Goal: Task Accomplishment & Management: Manage account settings

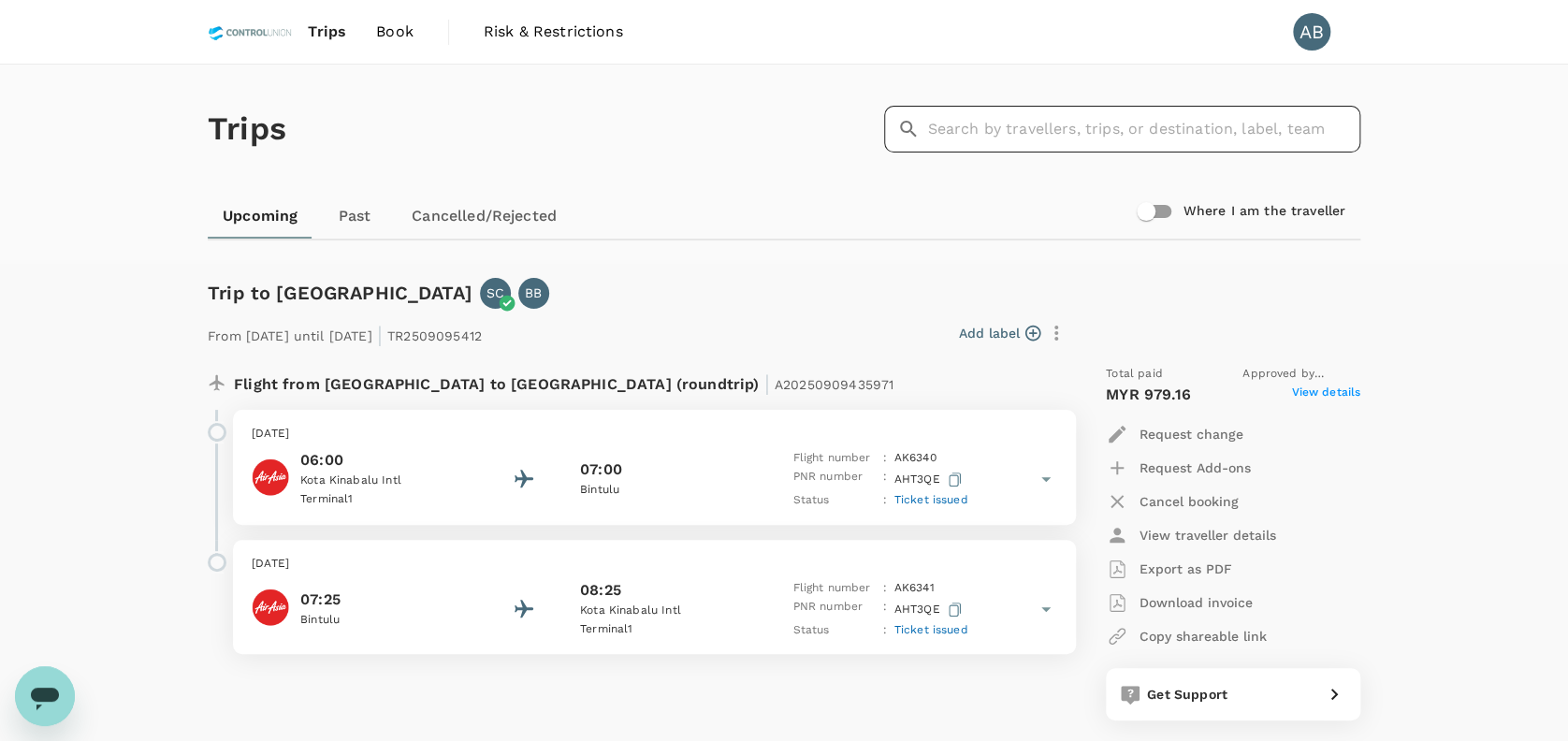
click at [961, 130] on input "text" at bounding box center [1144, 130] width 433 height 47
paste input "A20250916119249"
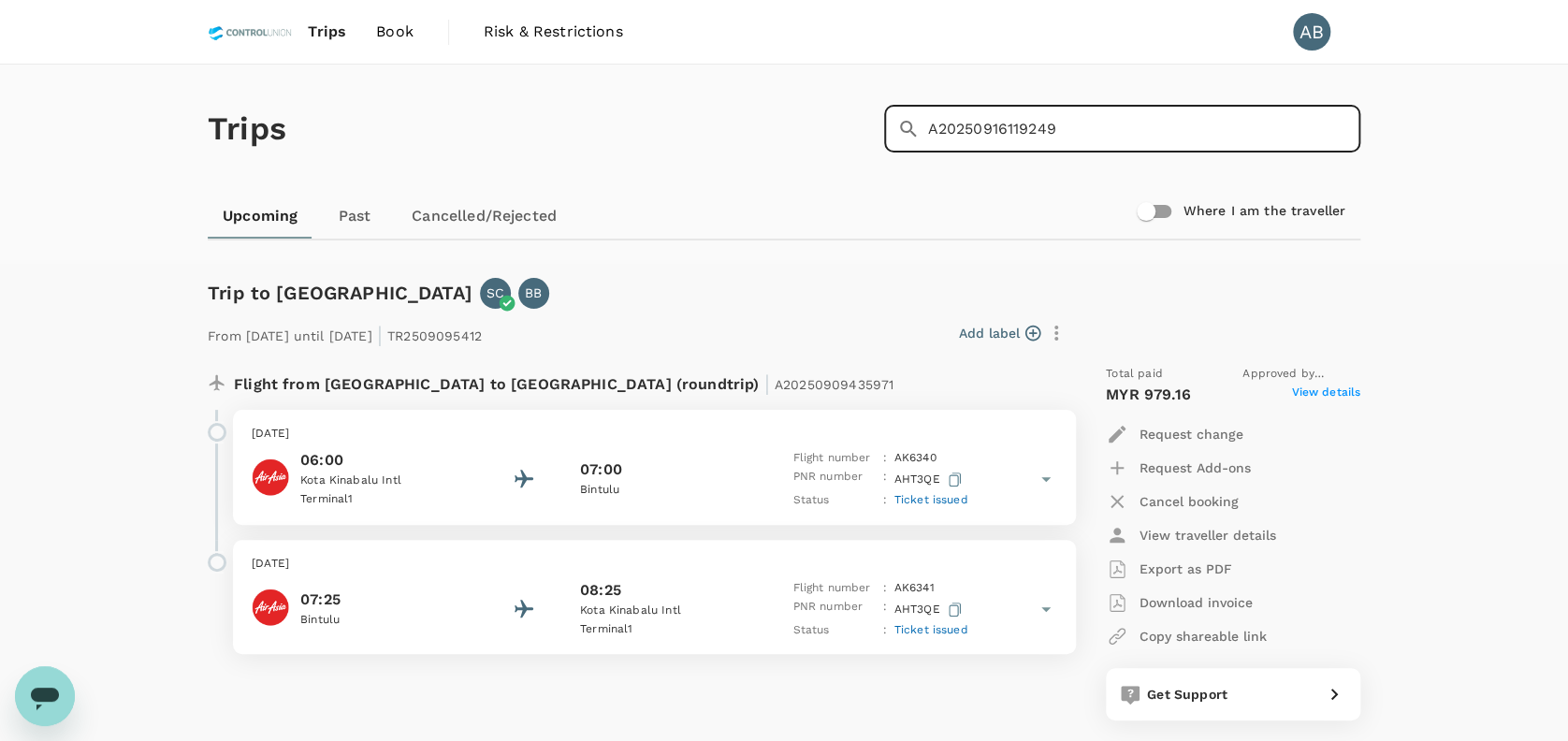
type input "A20250916119249"
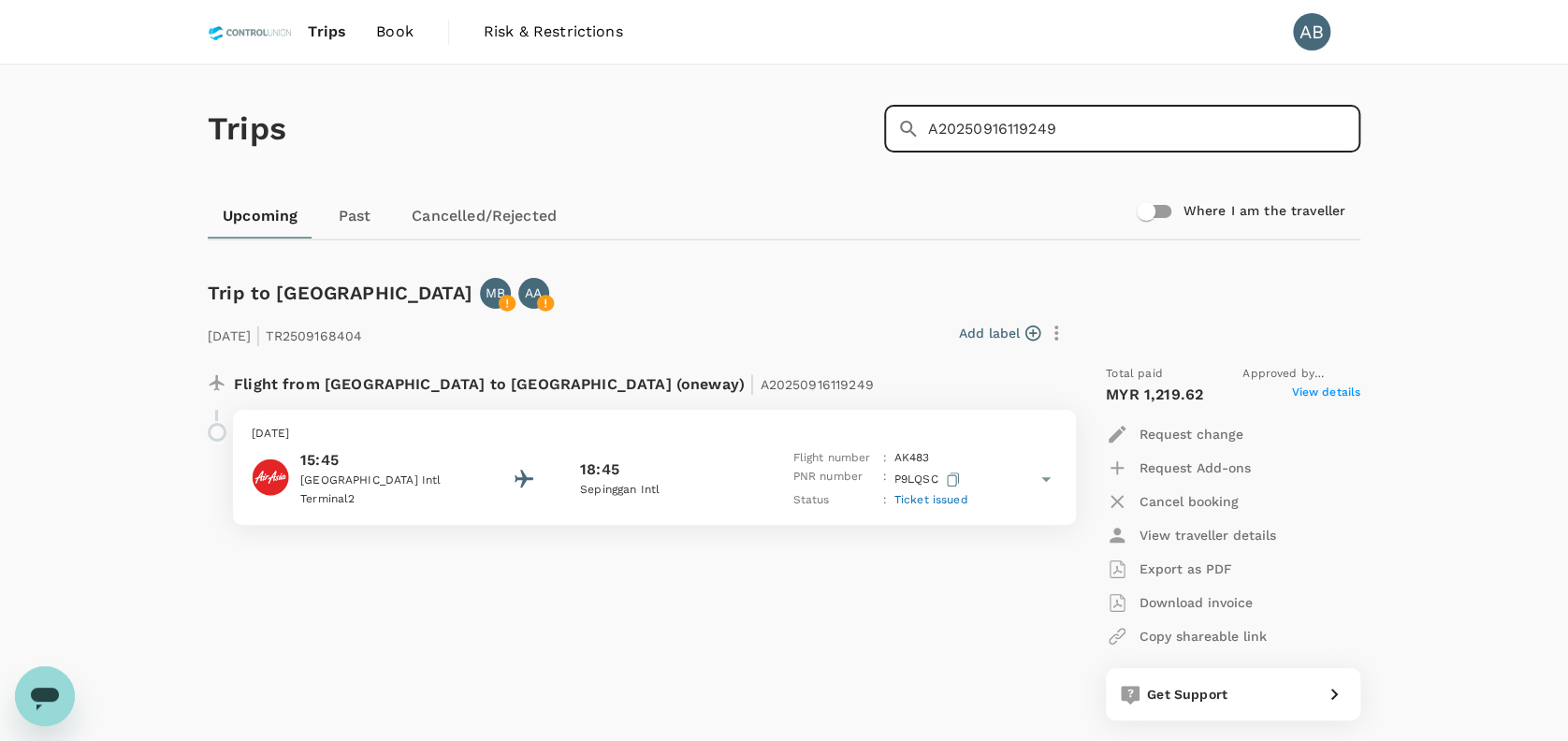
click at [865, 601] on div "Flight from [GEOGRAPHIC_DATA] to [GEOGRAPHIC_DATA] (oneway) | A20250916119249 […" at bounding box center [631, 542] width 876 height 386
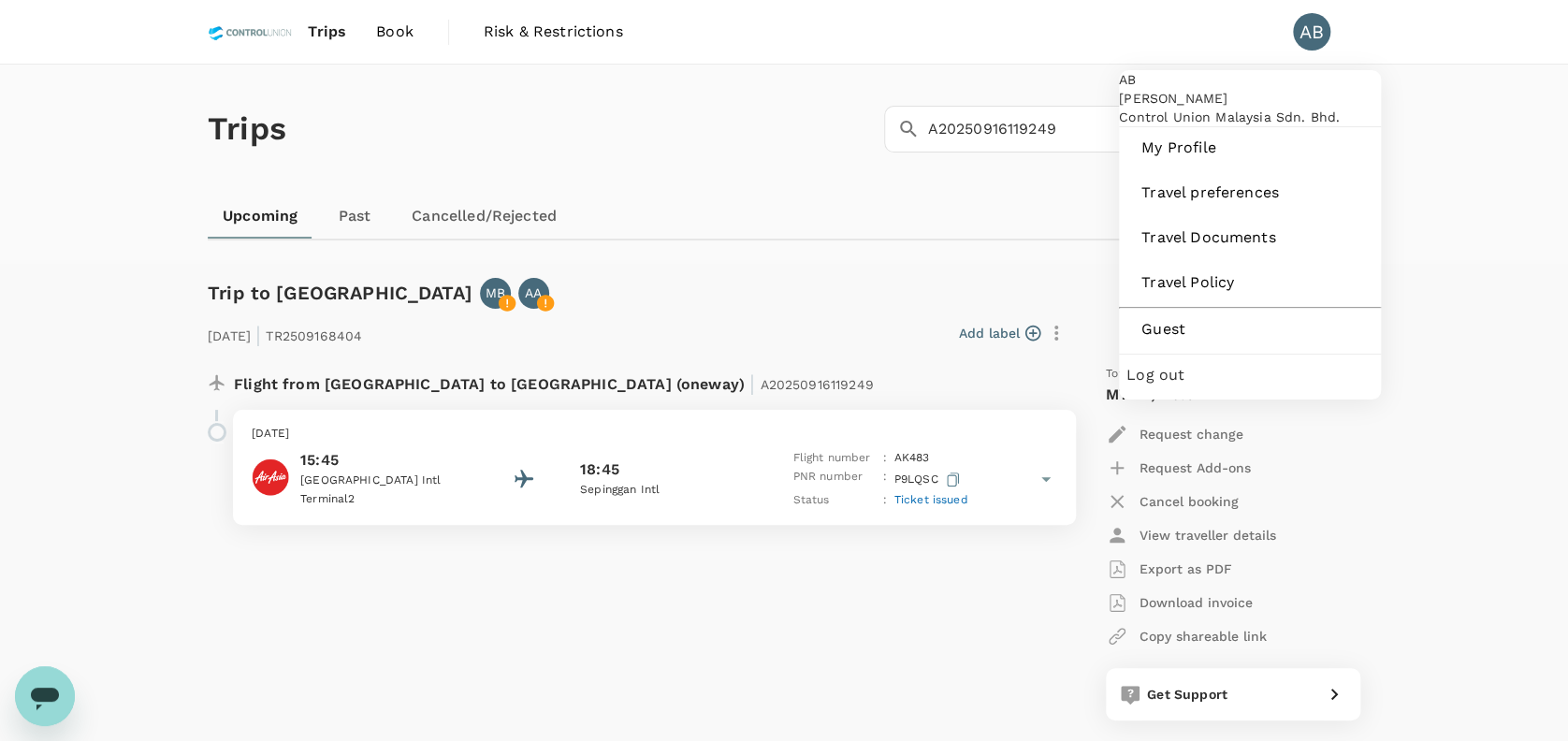
click at [1304, 35] on div "AB" at bounding box center [1311, 31] width 37 height 37
click at [1158, 341] on span "Guest" at bounding box center [1250, 329] width 217 height 22
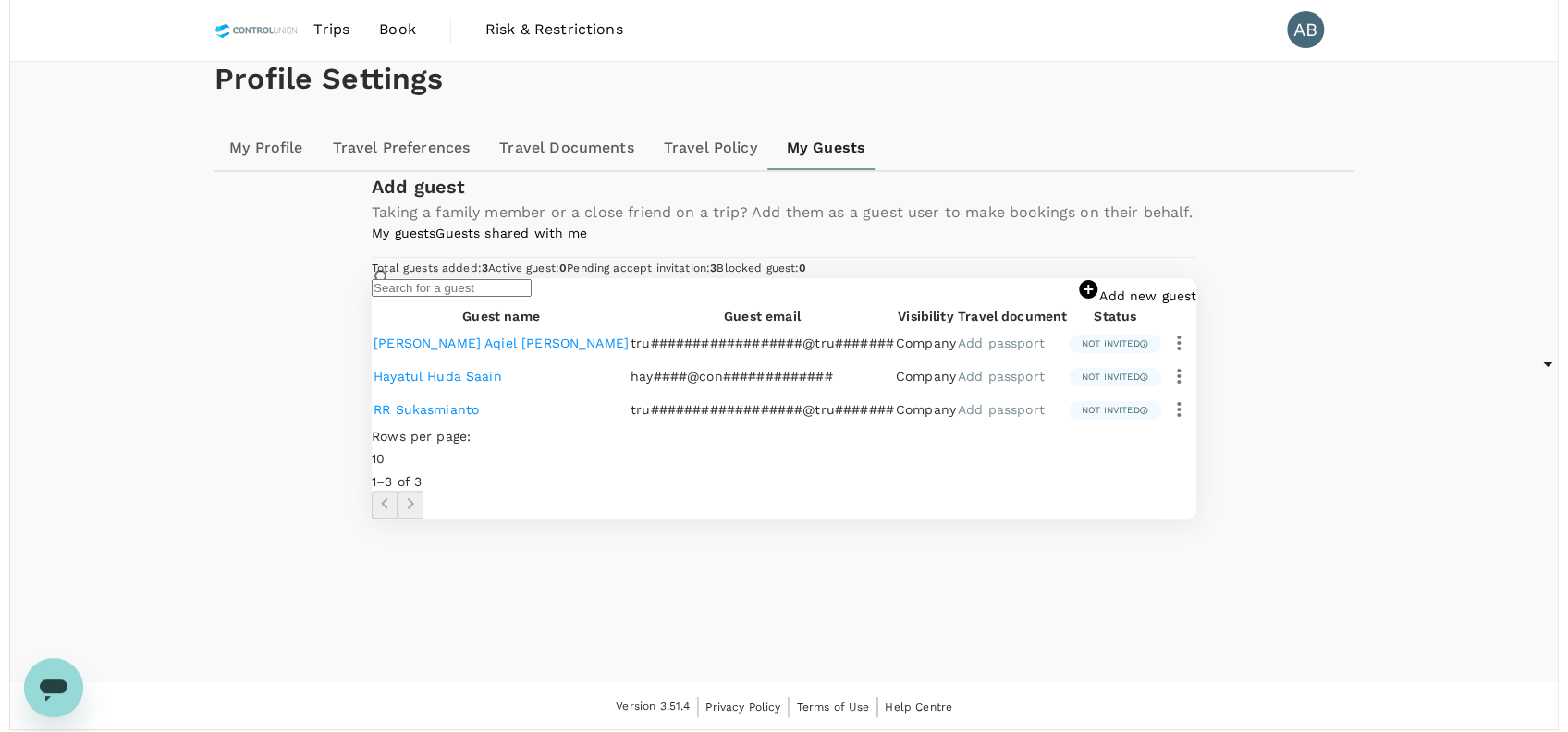
scroll to position [309, 0]
click at [1180, 420] on icon "button" at bounding box center [1169, 409] width 22 height 22
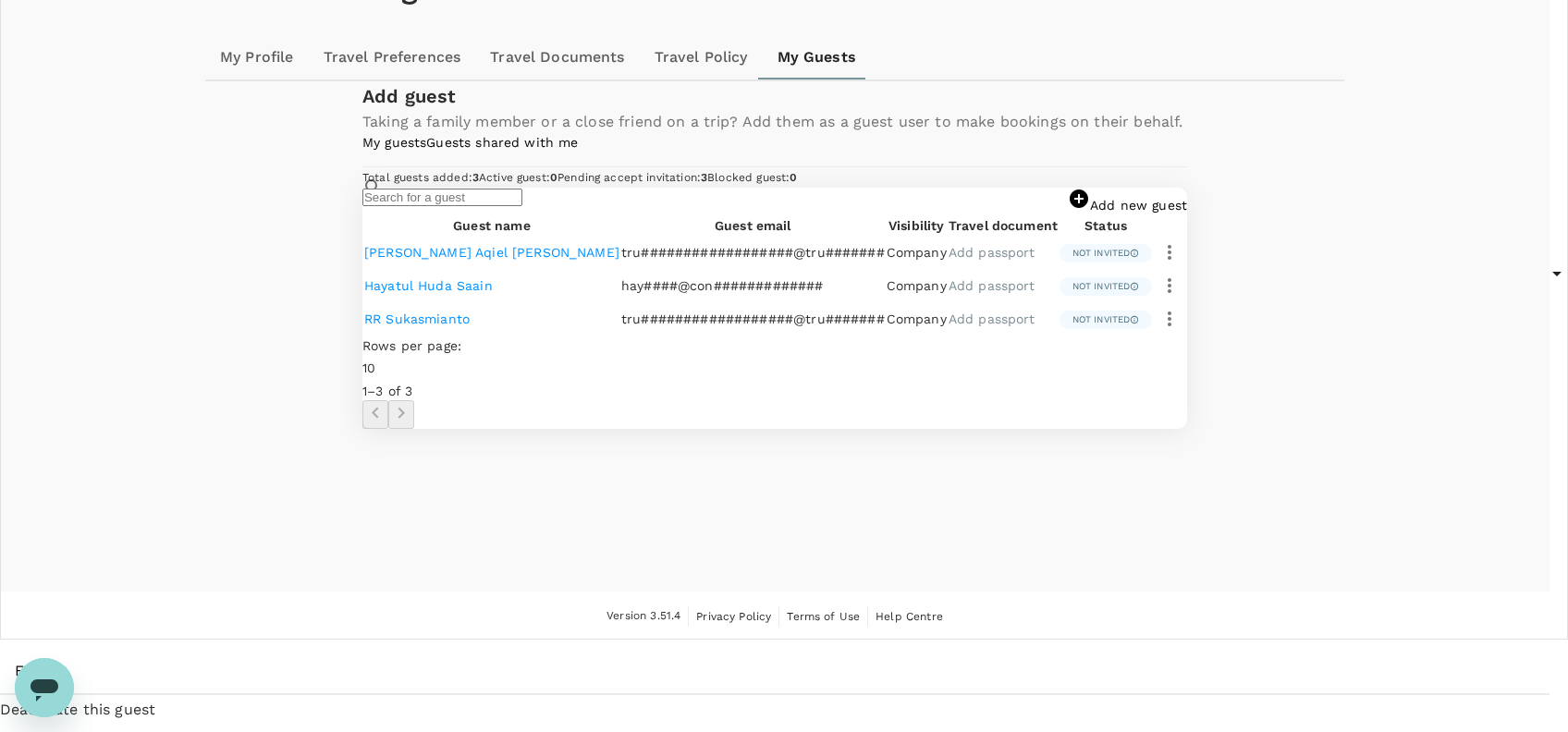
click at [1082, 660] on span "Edit" at bounding box center [774, 670] width 1520 height 22
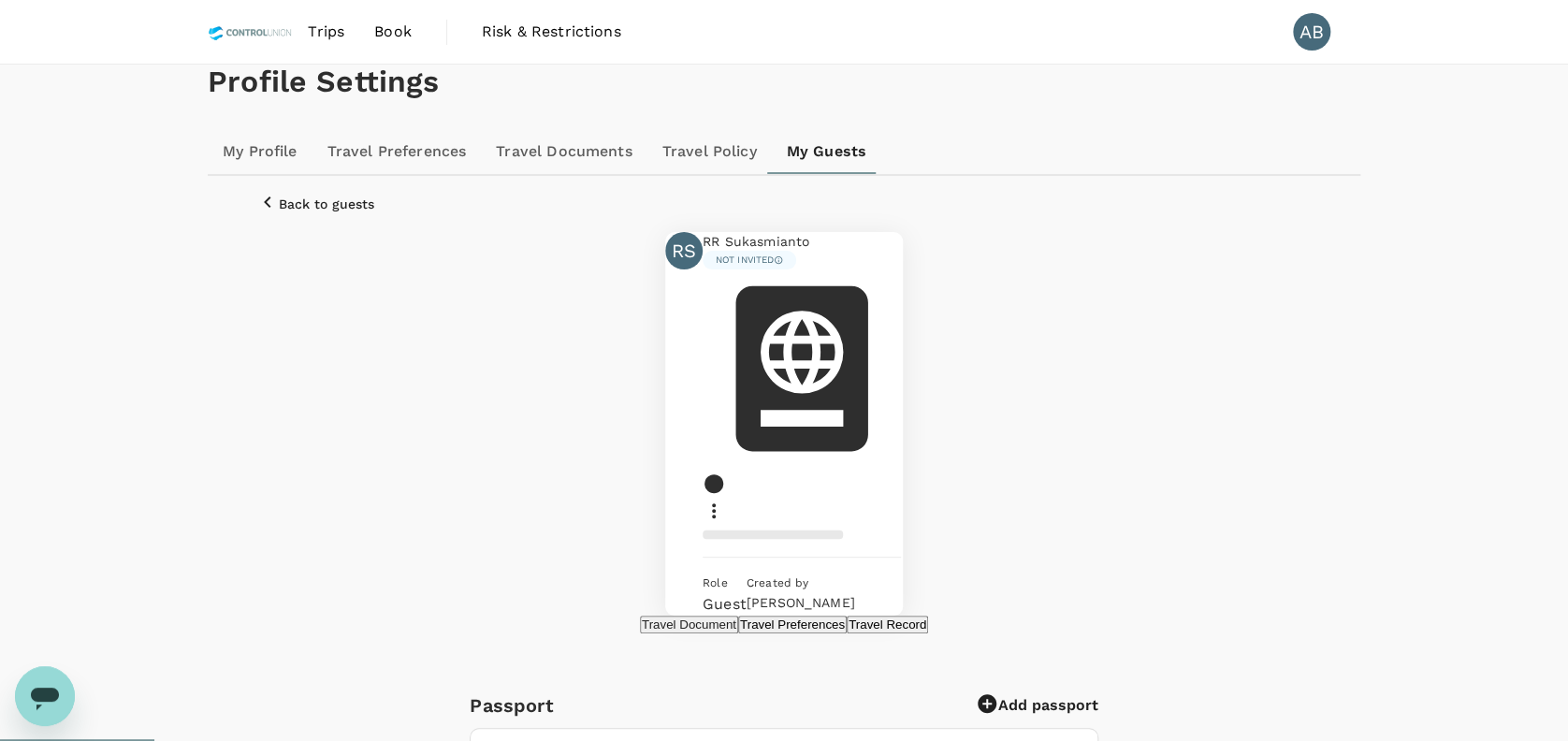
click at [725, 500] on icon at bounding box center [713, 510] width 22 height 22
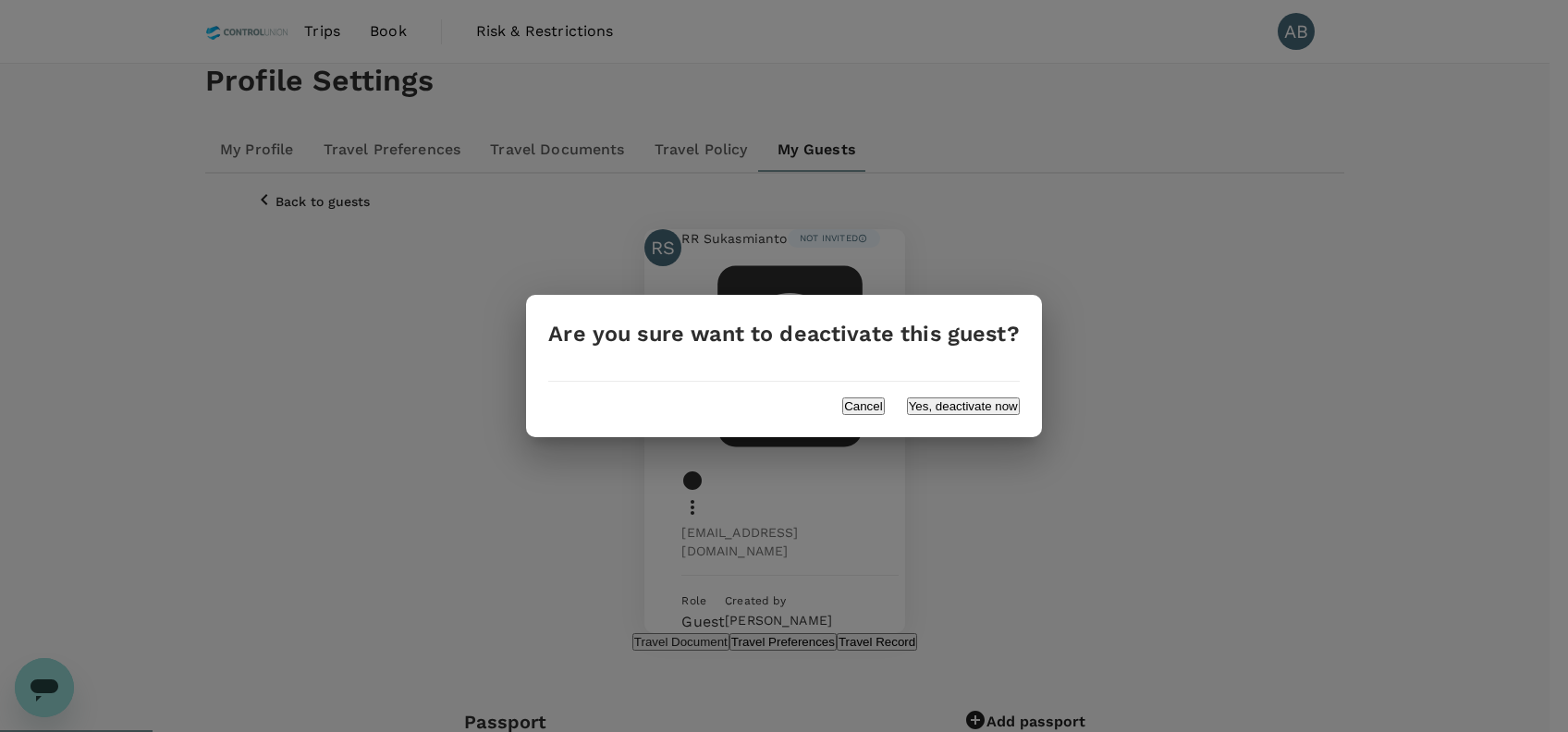
drag, startPoint x: 948, startPoint y: 395, endPoint x: 1030, endPoint y: 391, distance: 82.1
click at [947, 397] on button "Yes, deactivate now" at bounding box center [963, 406] width 113 height 17
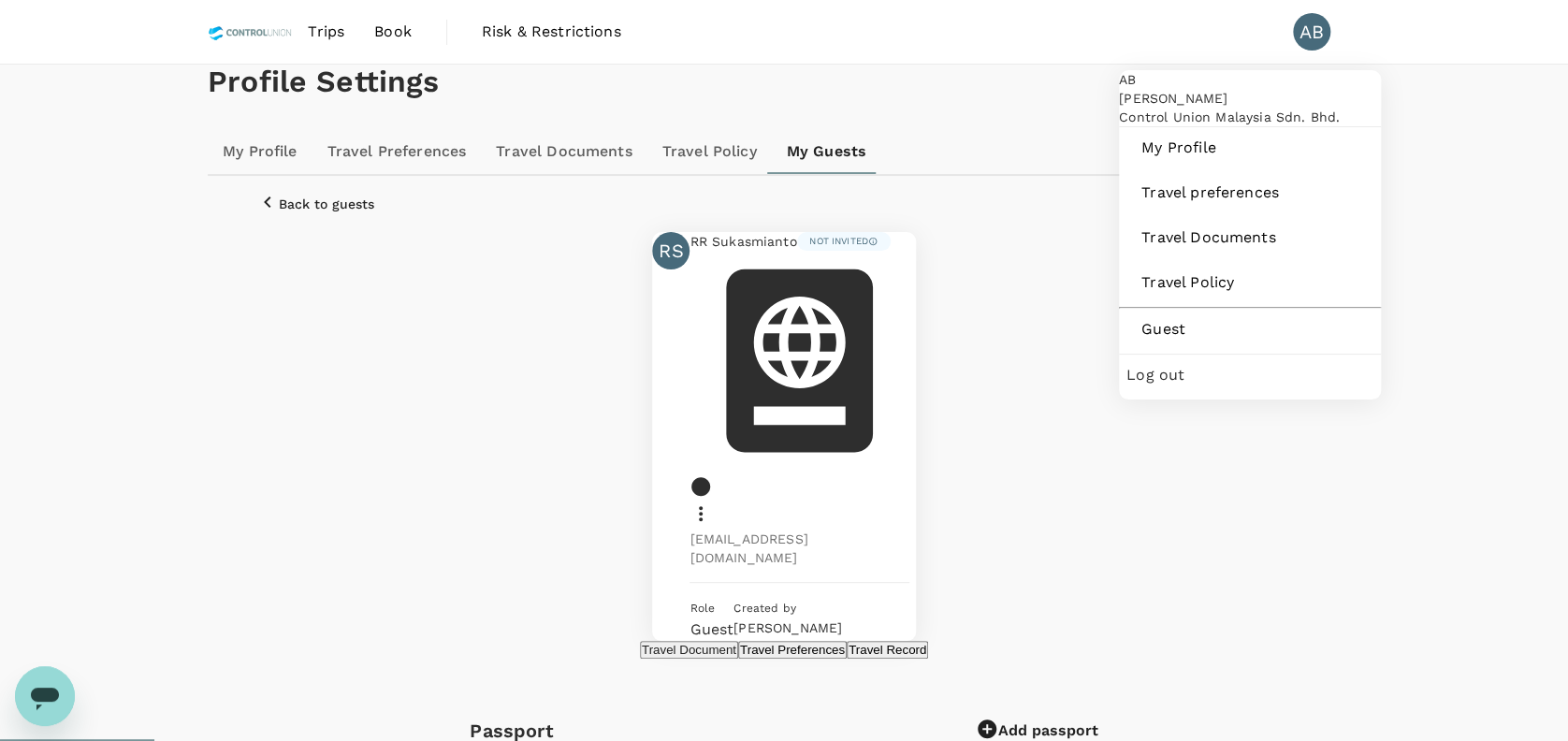
click at [1321, 43] on div "AB" at bounding box center [1311, 31] width 37 height 37
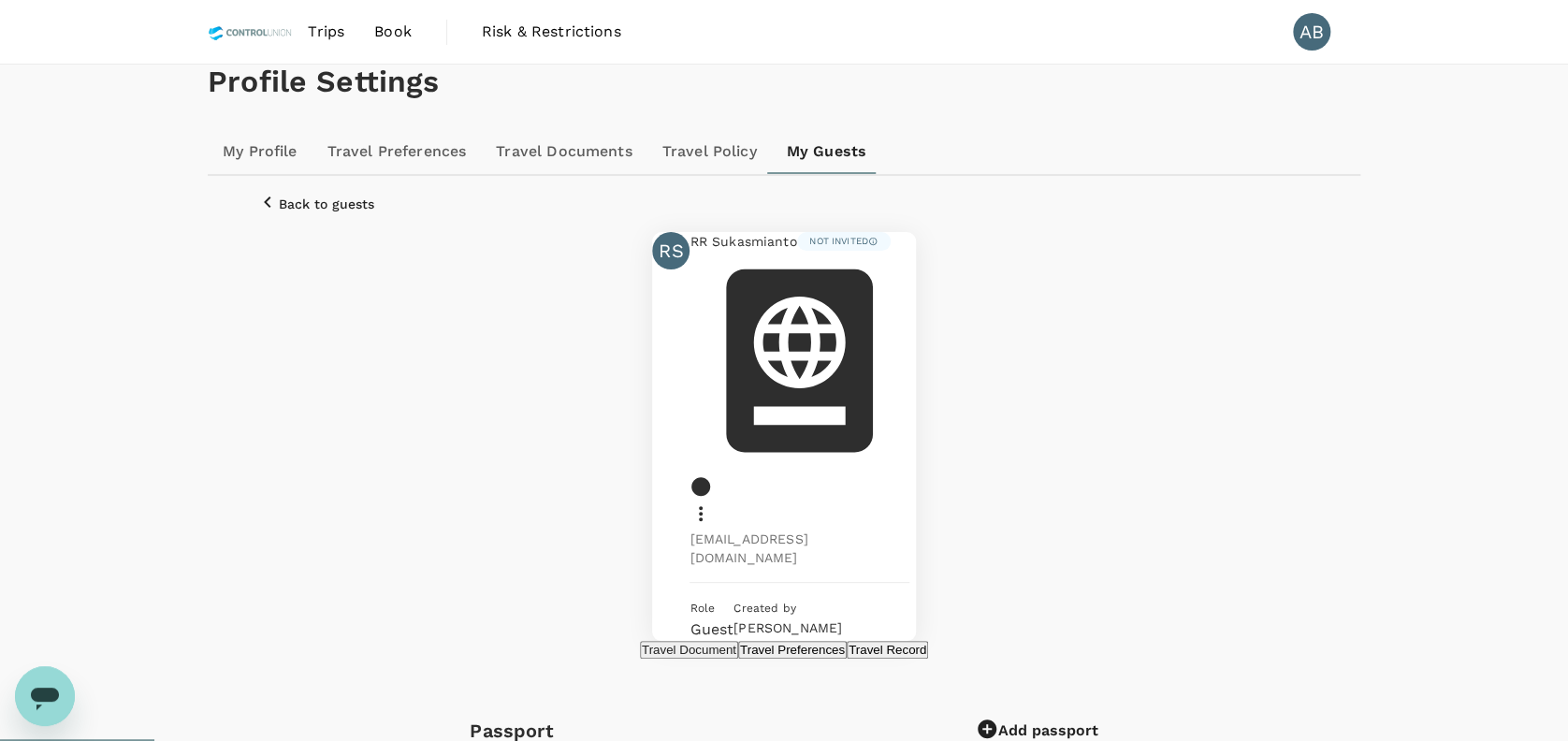
click at [1313, 38] on div "AB" at bounding box center [1311, 31] width 37 height 37
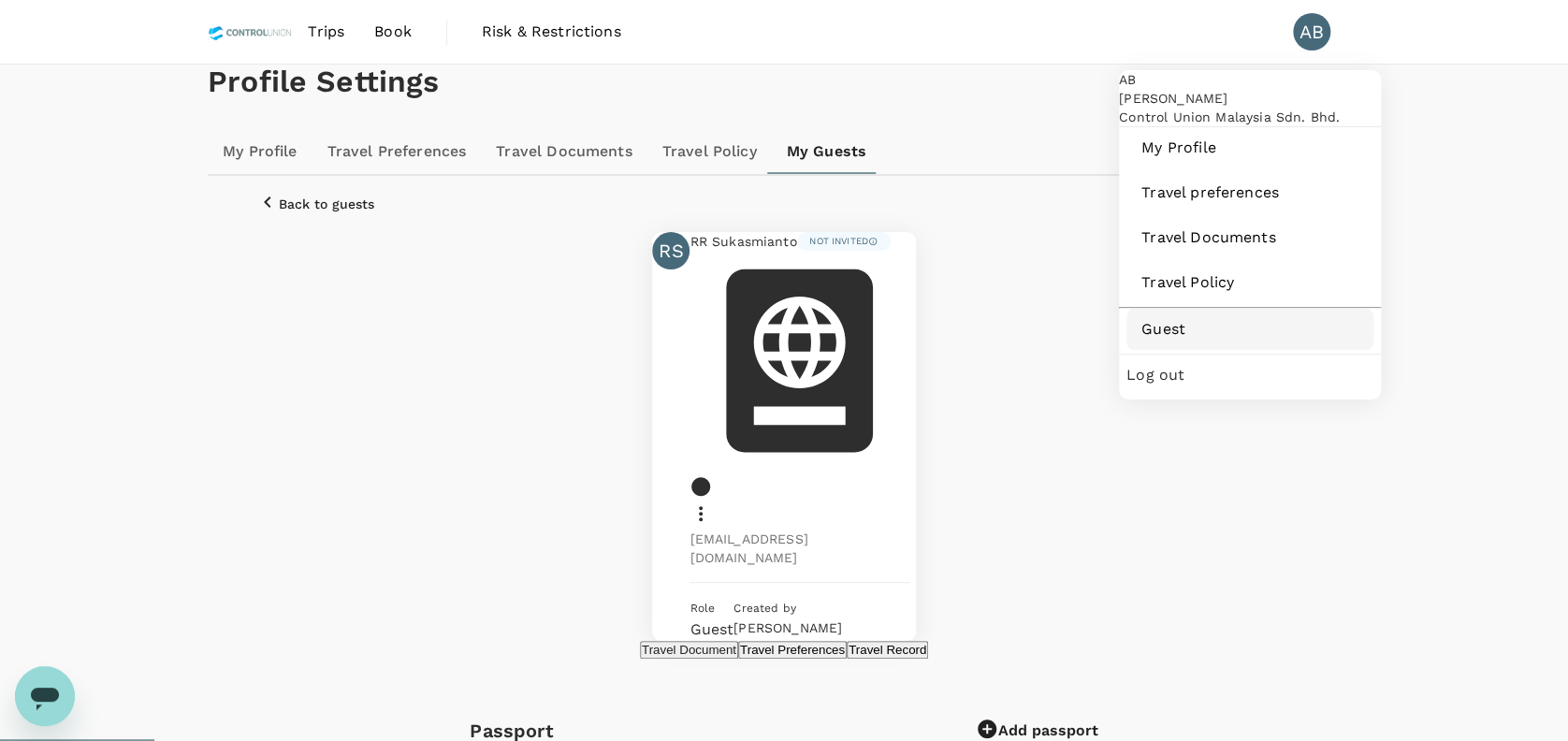
click at [1172, 341] on span "Guest" at bounding box center [1250, 329] width 217 height 22
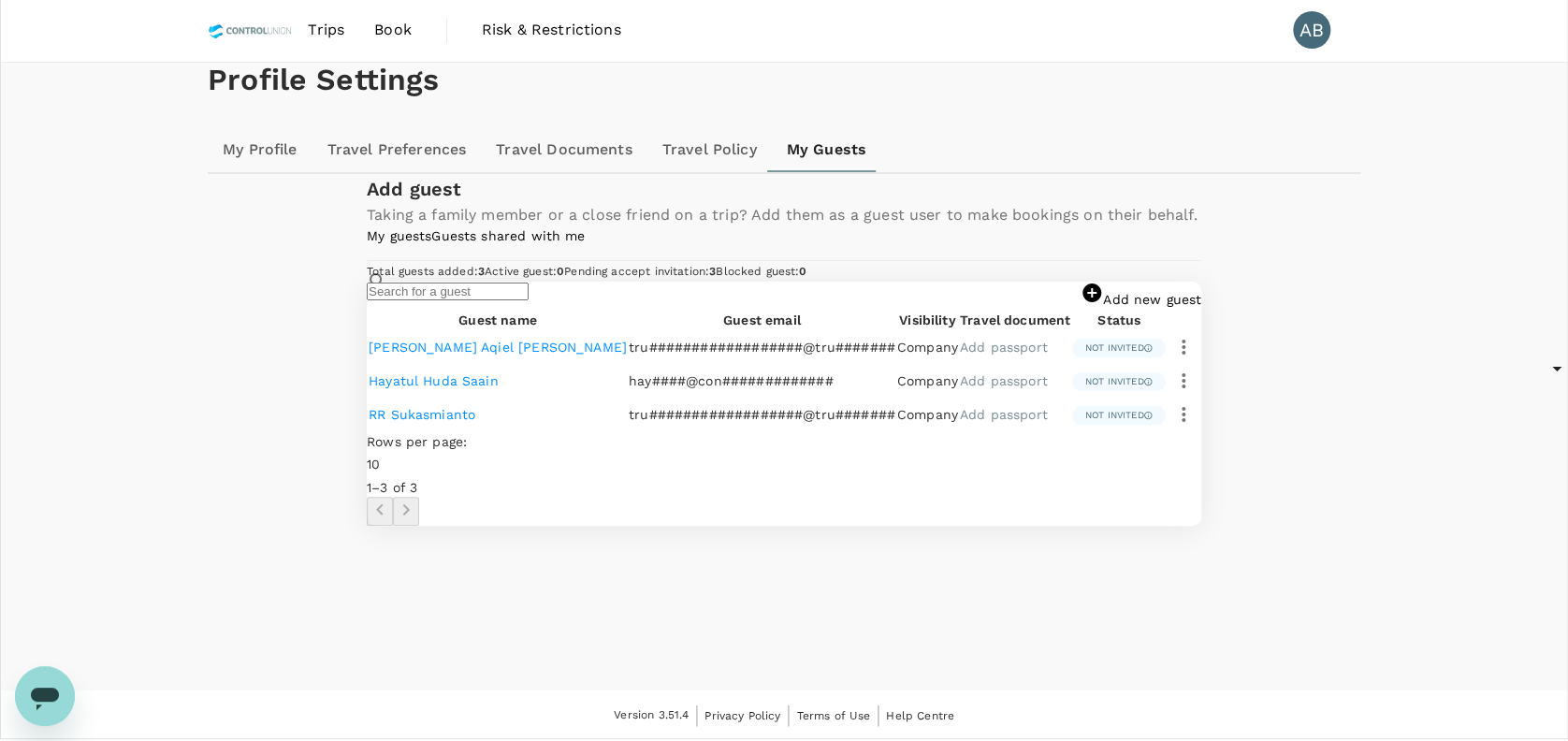
scroll to position [313, 0]
click at [1194, 426] on icon "button" at bounding box center [1183, 414] width 22 height 22
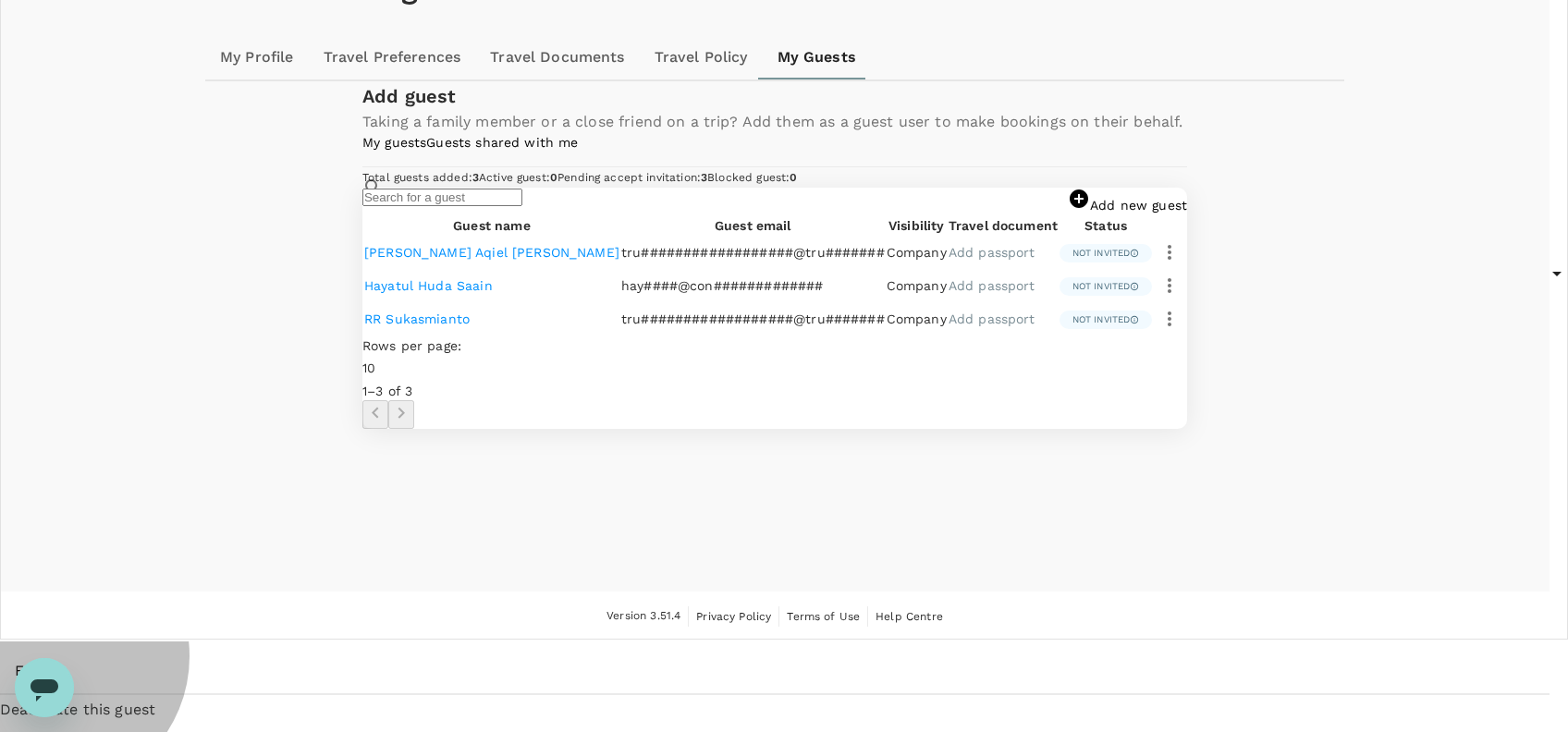
click at [1100, 699] on span "Deactivate this guest" at bounding box center [774, 710] width 1550 height 22
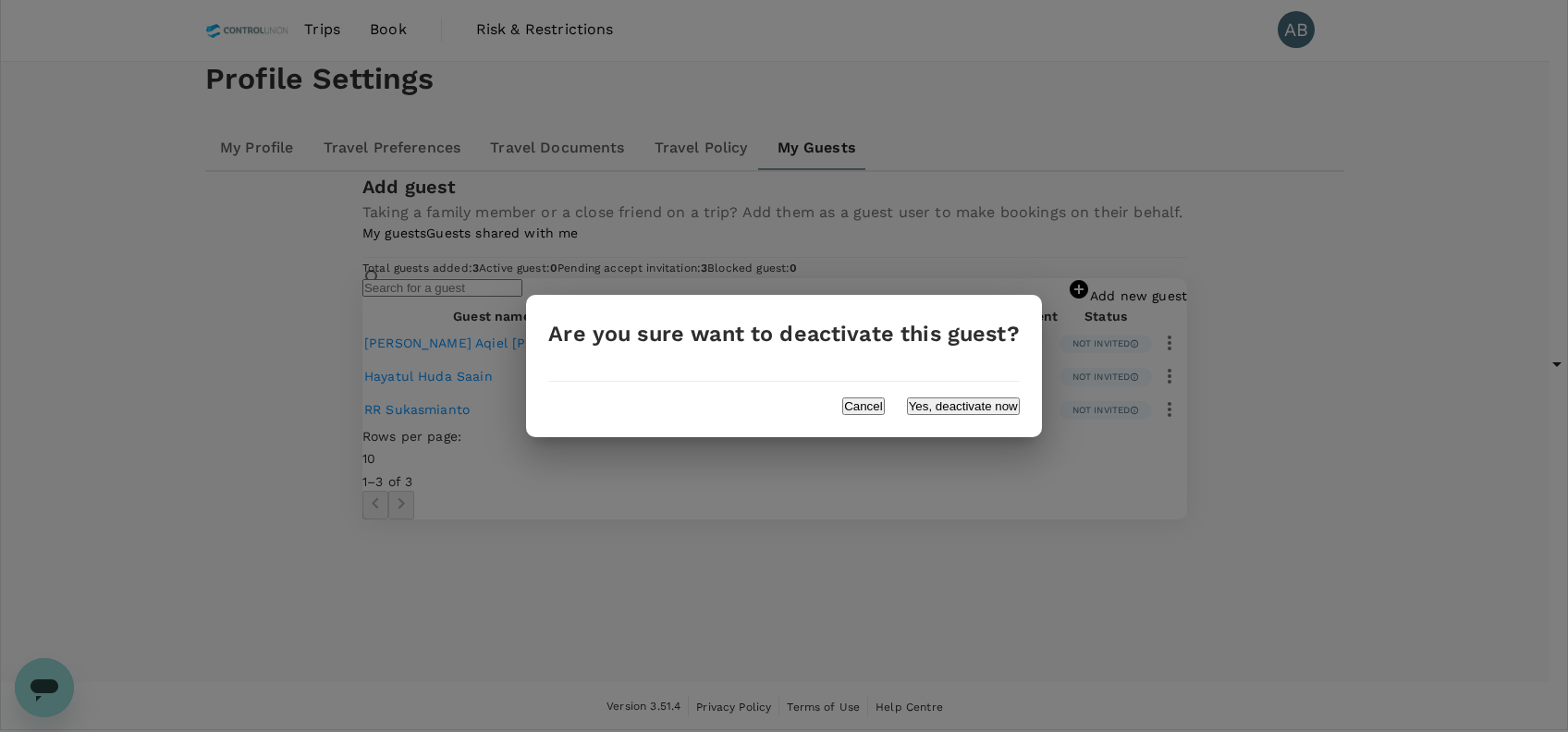
click at [930, 399] on button "Yes, deactivate now" at bounding box center [963, 406] width 113 height 17
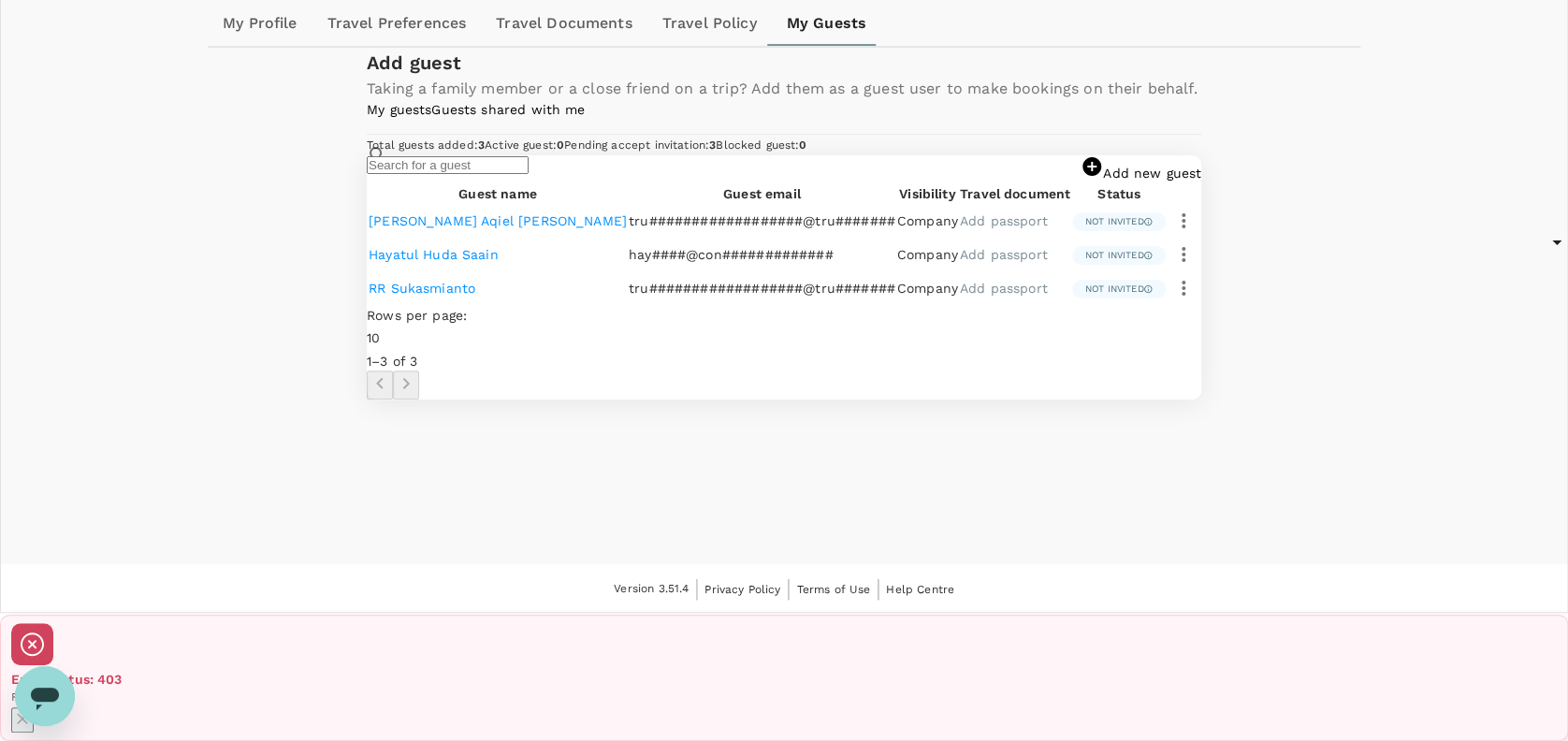
click at [383, 296] on link "RR Sukasmianto" at bounding box center [422, 287] width 107 height 15
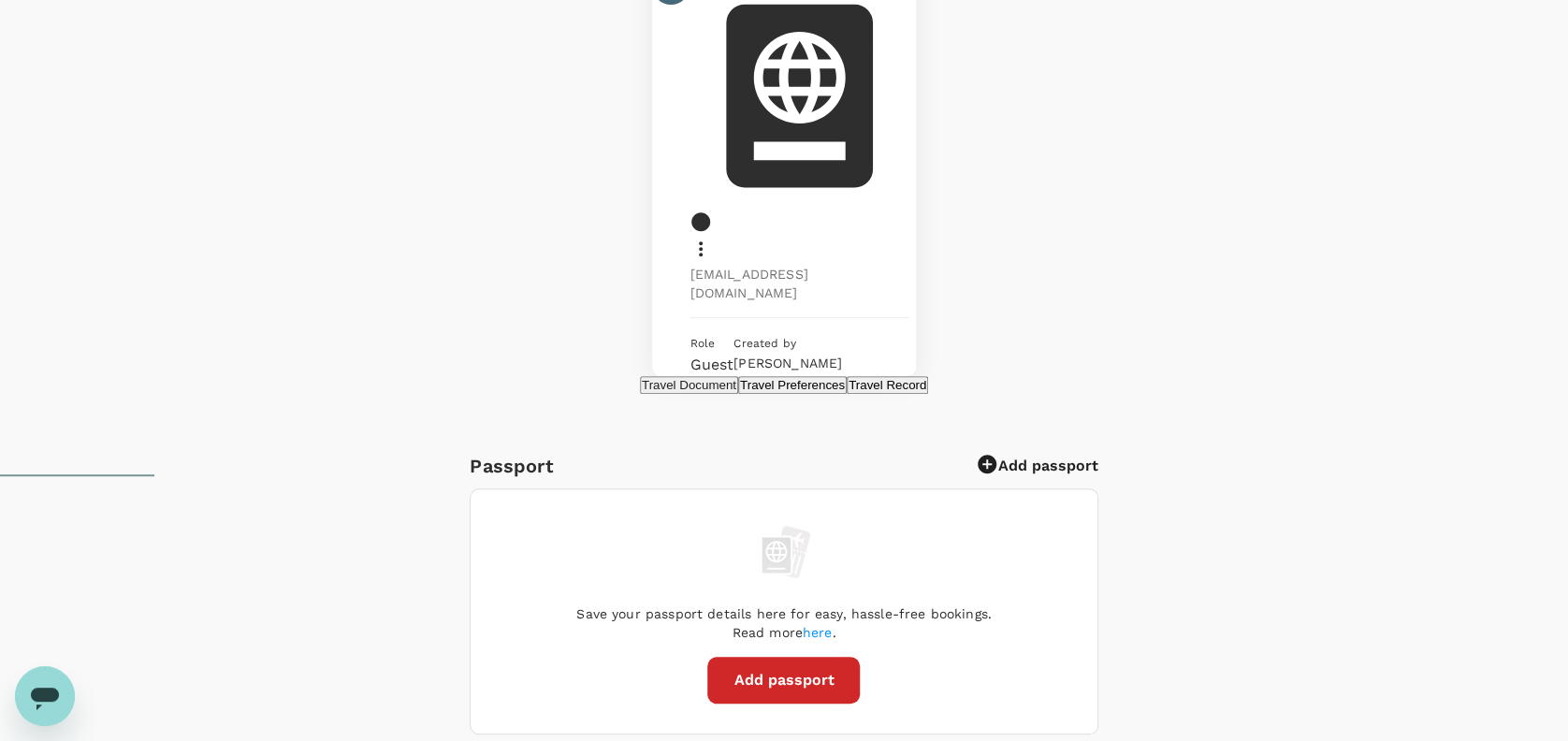
scroll to position [125, 0]
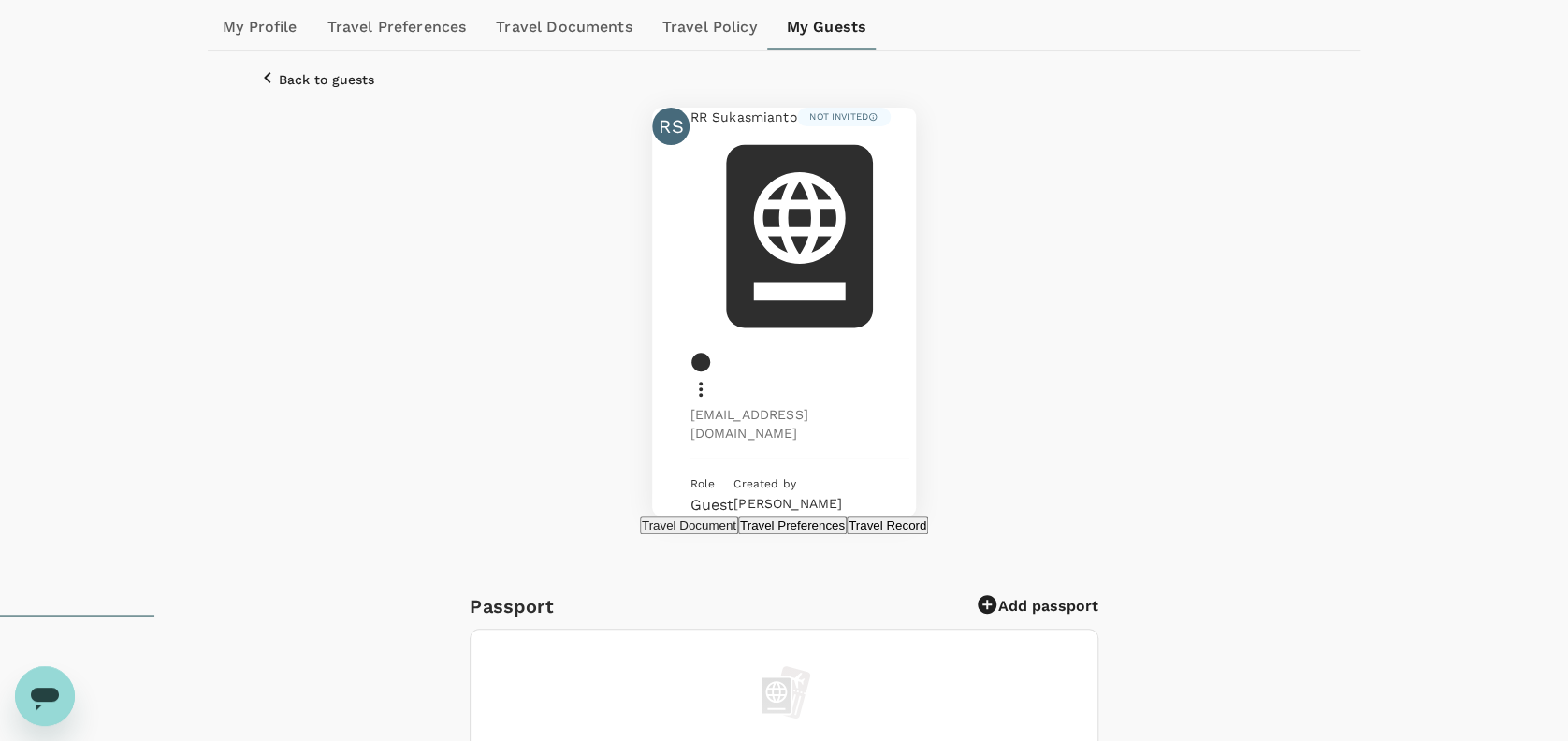
click at [872, 259] on icon at bounding box center [799, 236] width 146 height 182
drag, startPoint x: 1071, startPoint y: 259, endPoint x: 1100, endPoint y: 261, distance: 29.1
click at [908, 259] on icon at bounding box center [798, 236] width 219 height 219
click at [703, 382] on icon at bounding box center [701, 389] width 4 height 15
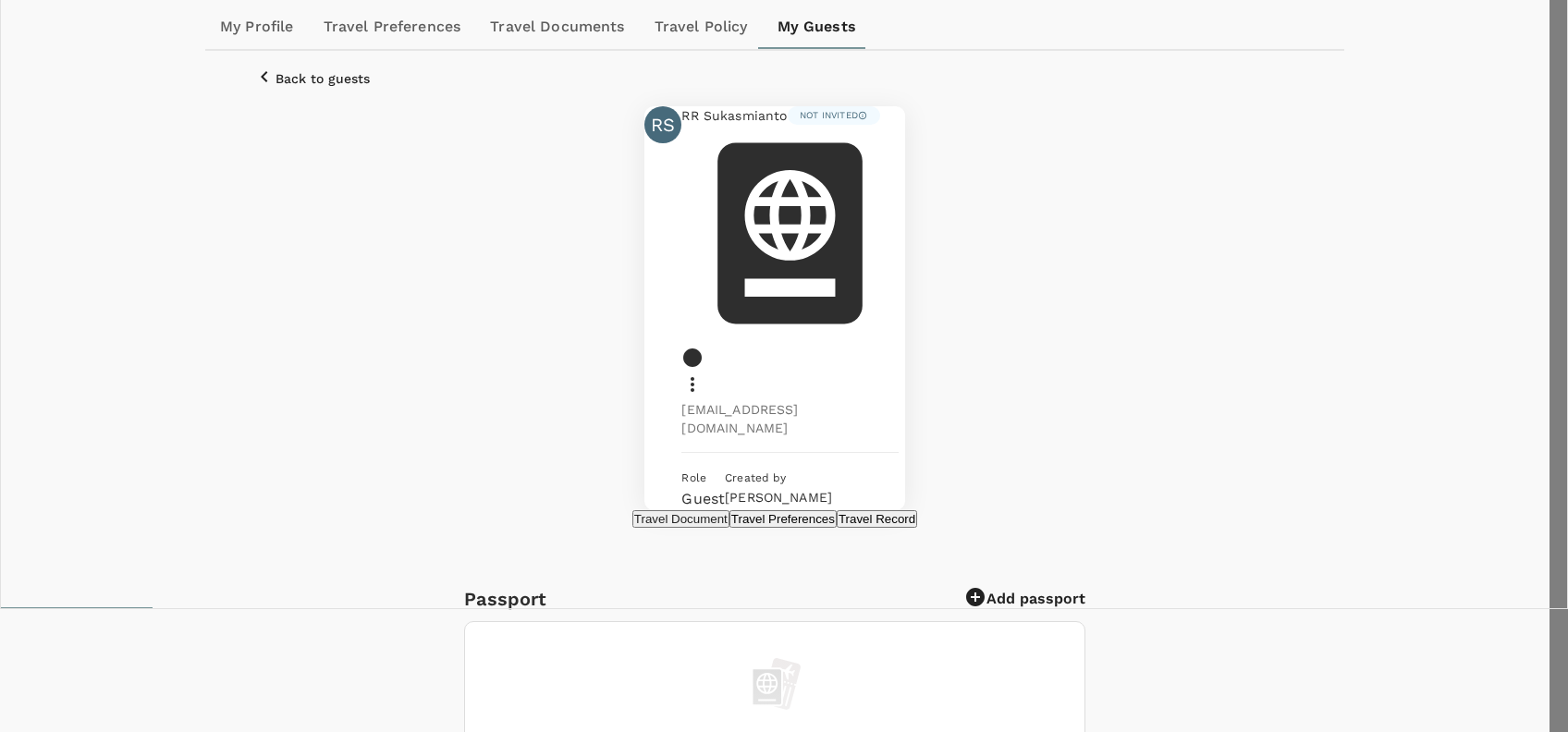
type input "R"
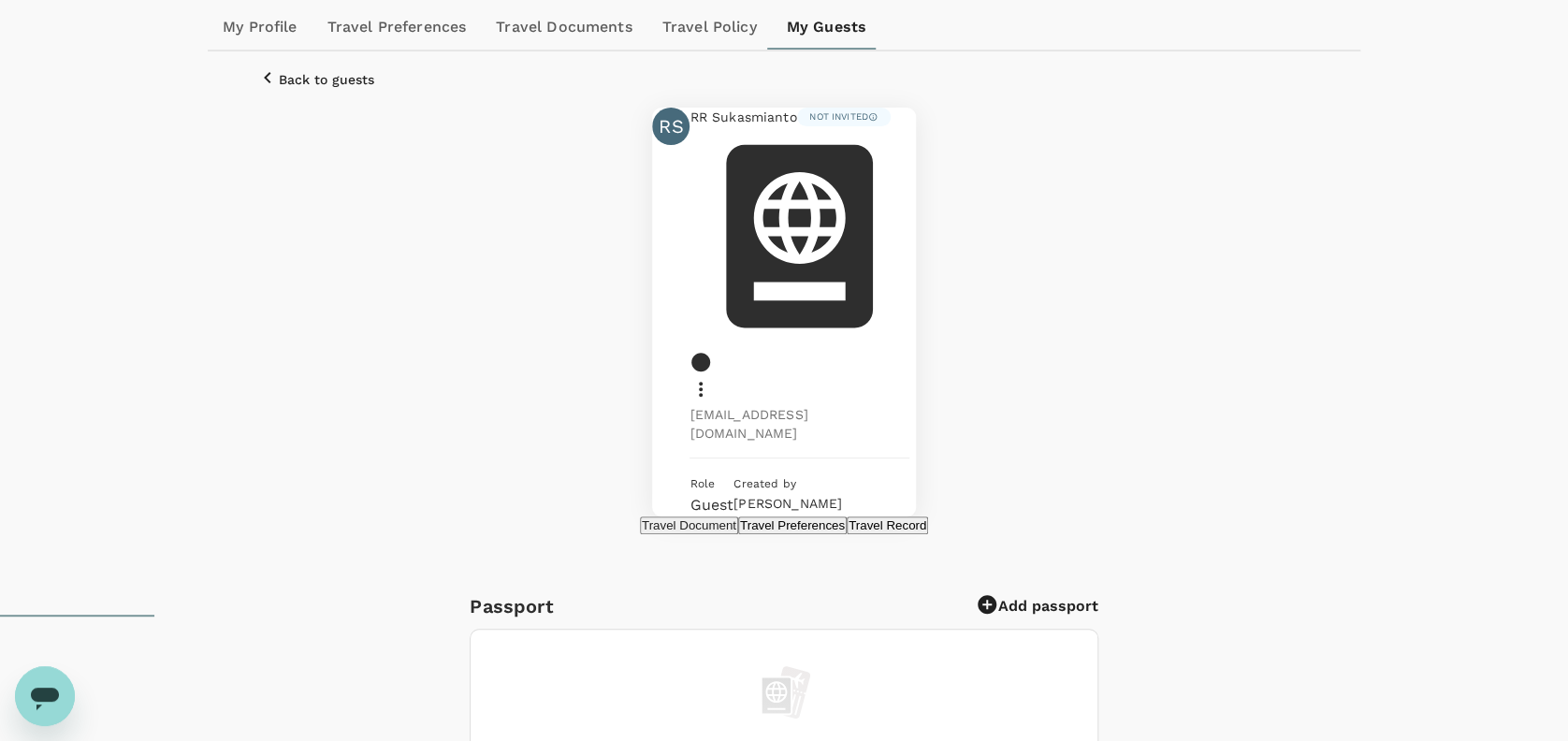
click at [711, 378] on icon at bounding box center [700, 389] width 22 height 22
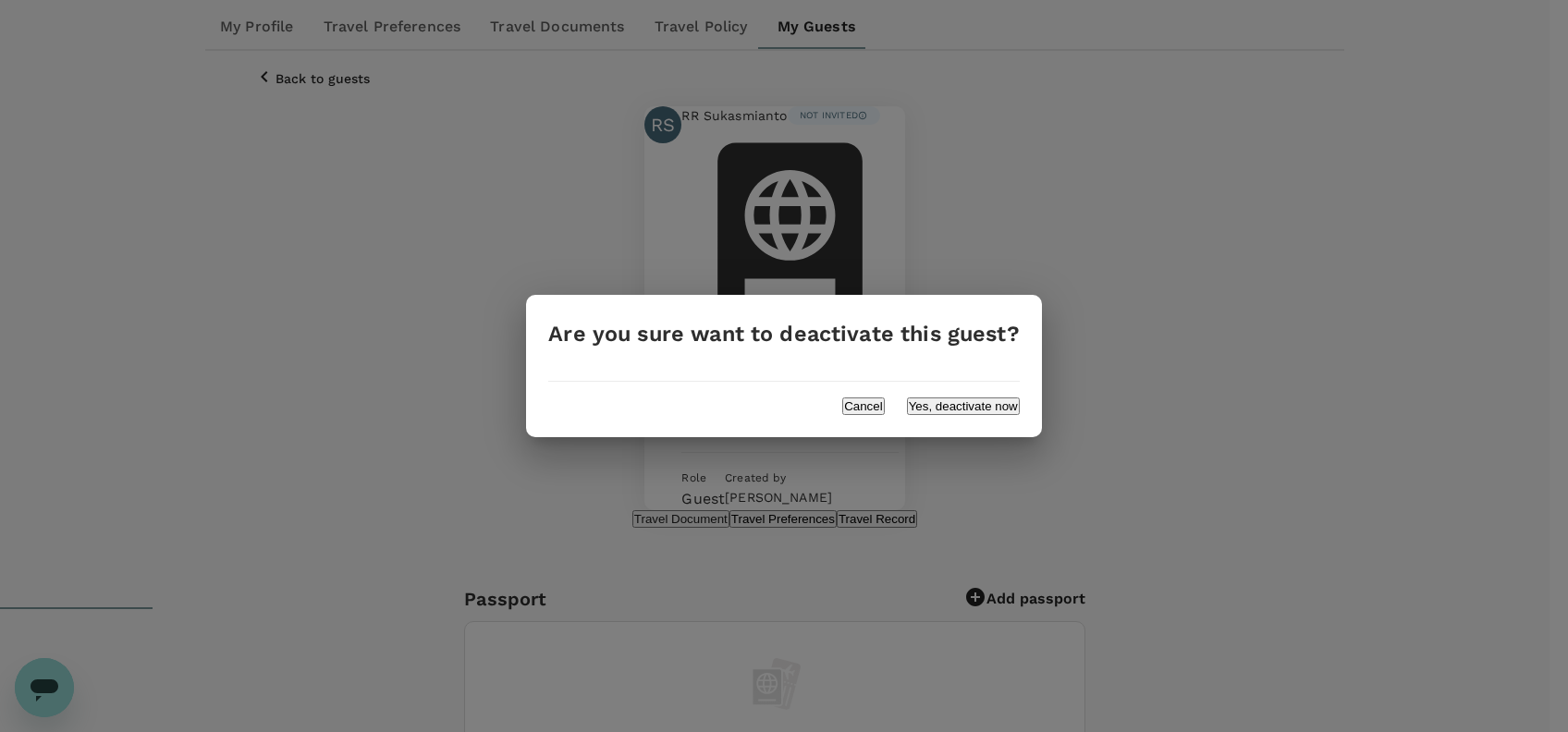
click at [920, 399] on button "Yes, deactivate now" at bounding box center [963, 406] width 113 height 17
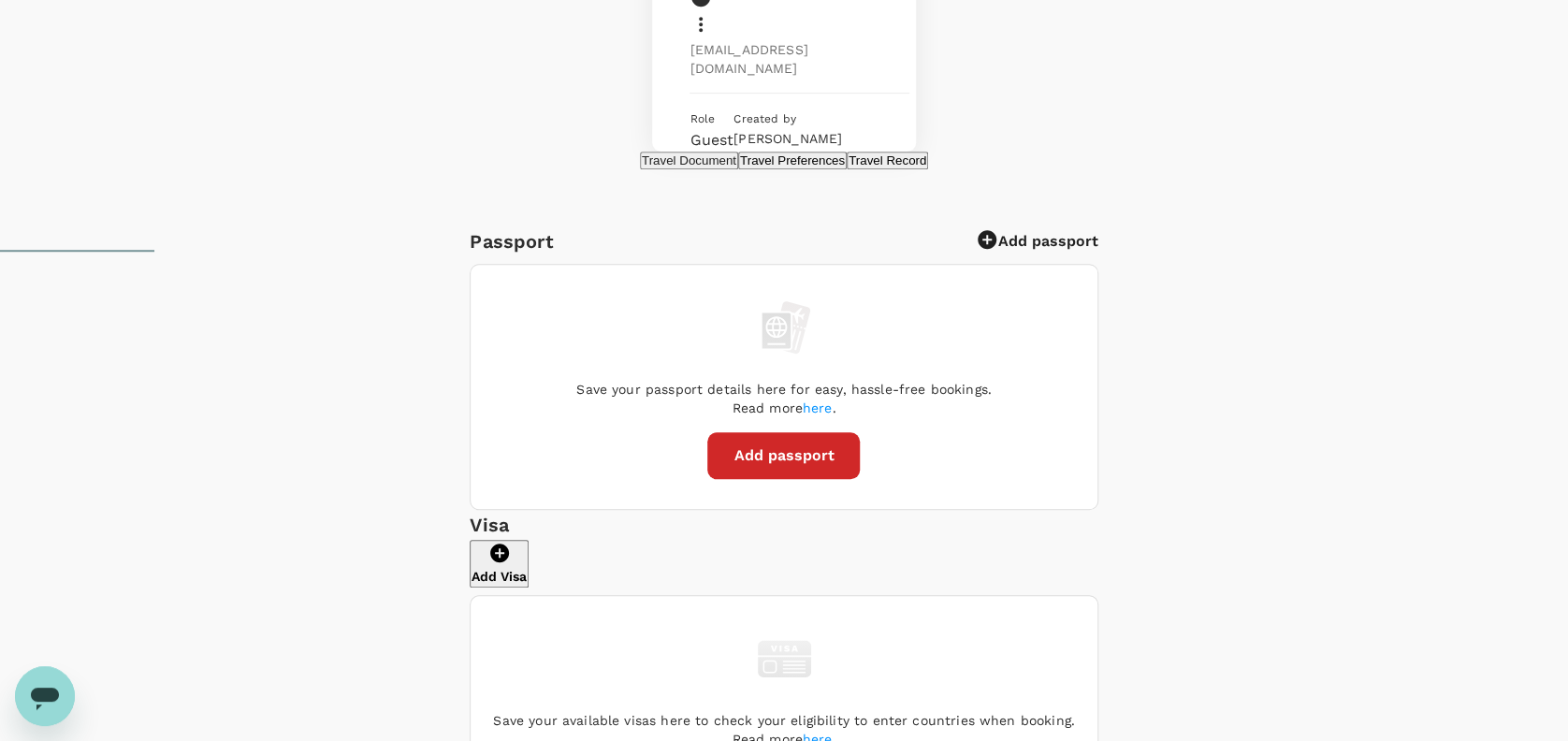
scroll to position [249, 0]
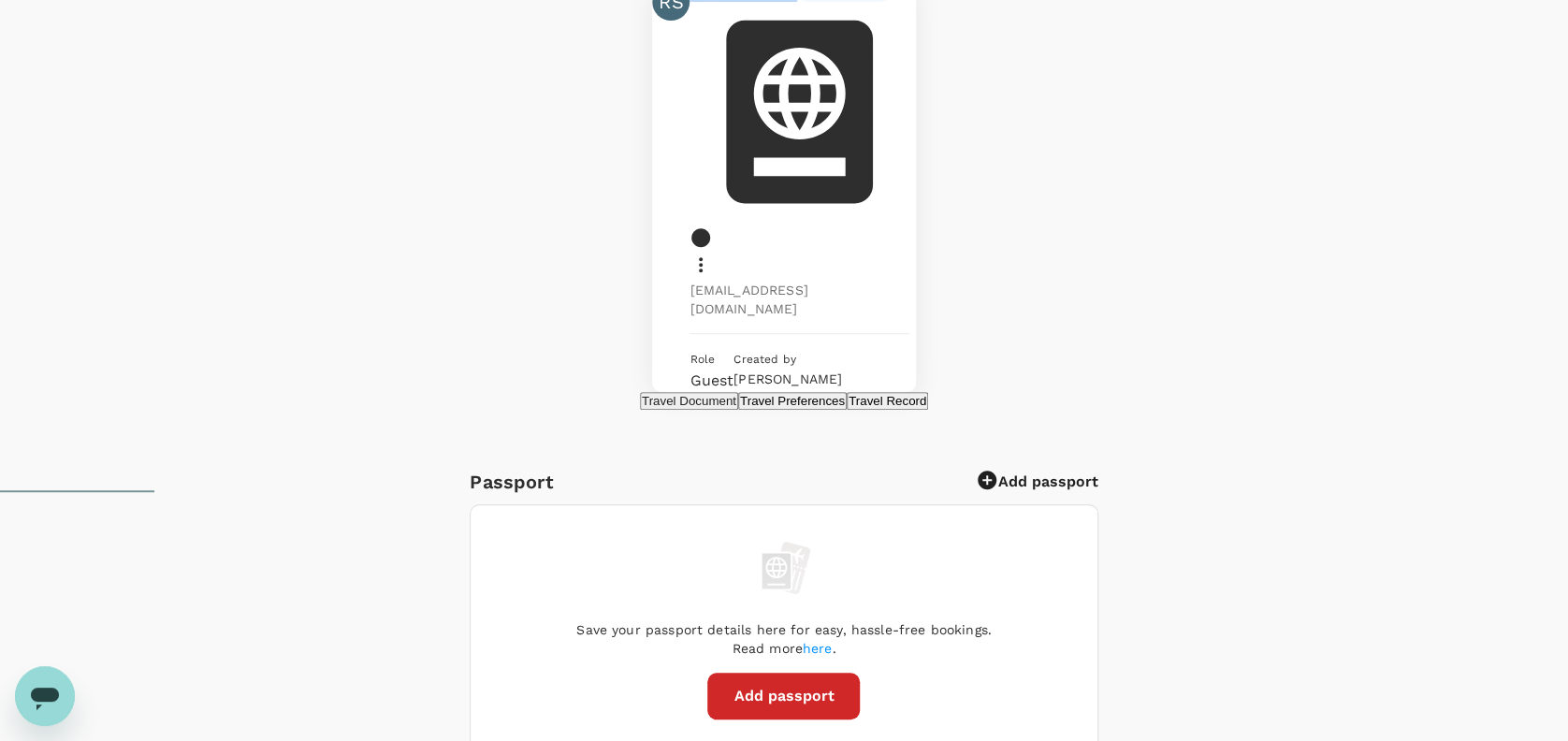
drag, startPoint x: 554, startPoint y: 137, endPoint x: 732, endPoint y: 134, distance: 178.0
copy span "RR Sukasmianto"
